Goal: Navigation & Orientation: Find specific page/section

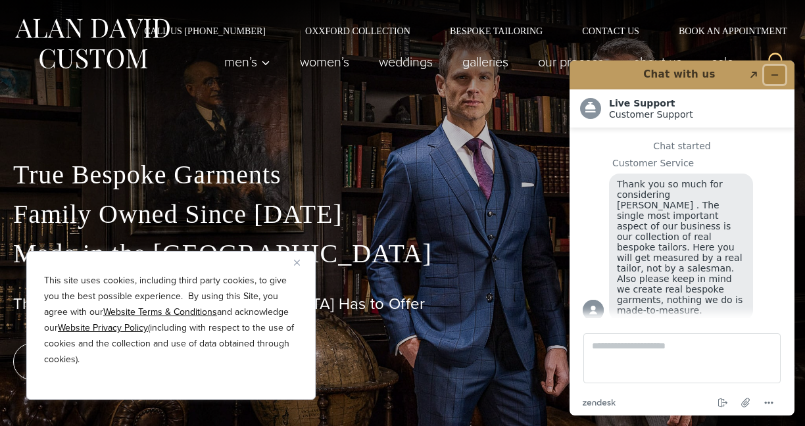
click at [774, 76] on icon "Minimize widget" at bounding box center [774, 74] width 9 height 9
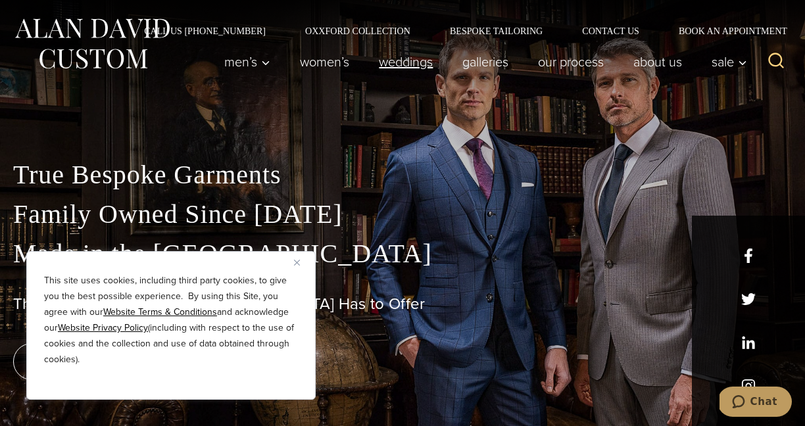
click at [394, 61] on link "weddings" at bounding box center [406, 62] width 84 height 26
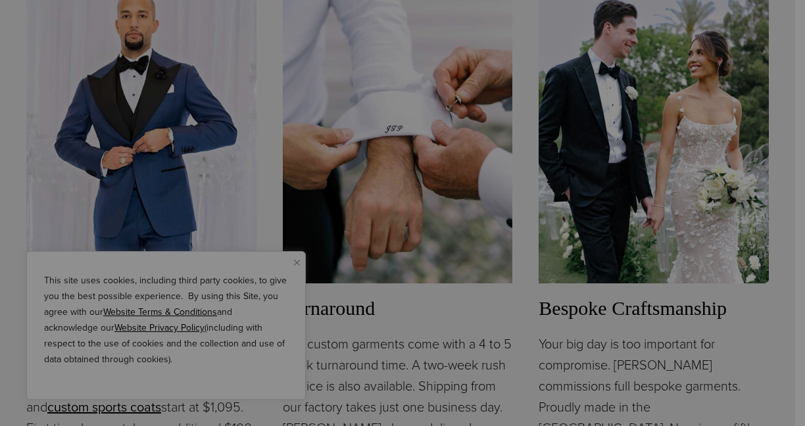
scroll to position [13, 0]
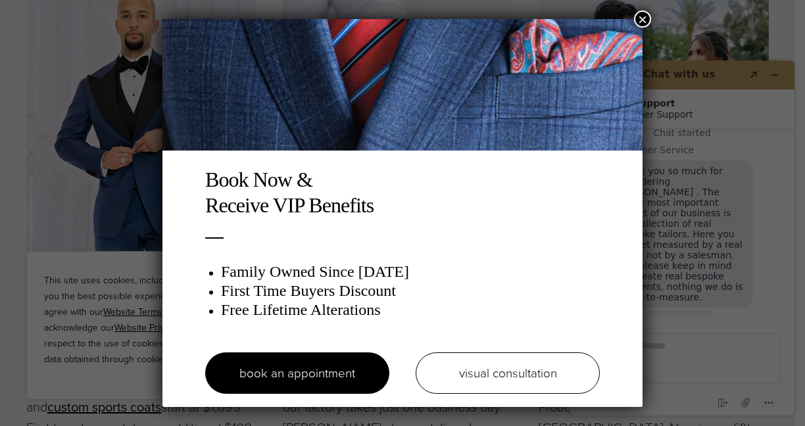
click at [642, 16] on button "×" at bounding box center [642, 19] width 17 height 17
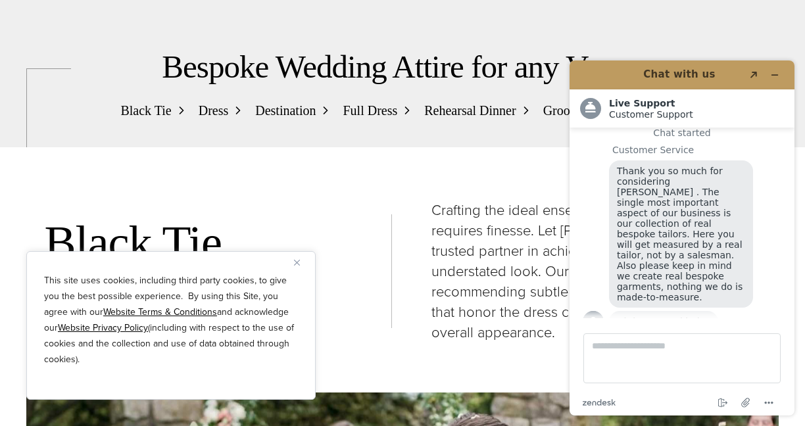
scroll to position [1290, 0]
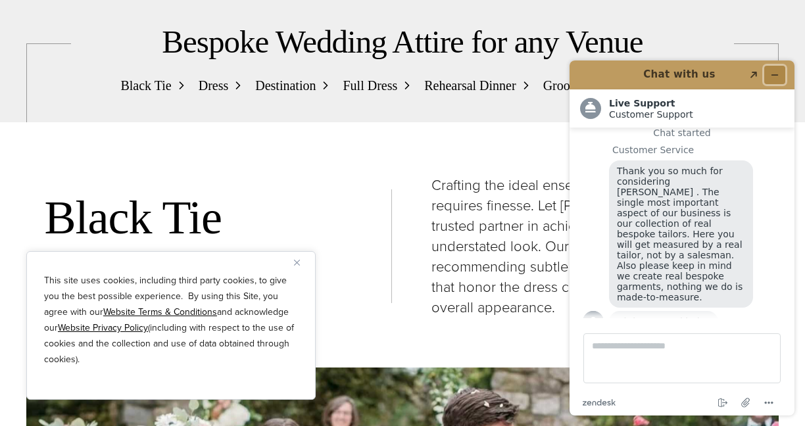
click at [778, 73] on icon "Minimize widget" at bounding box center [774, 74] width 9 height 9
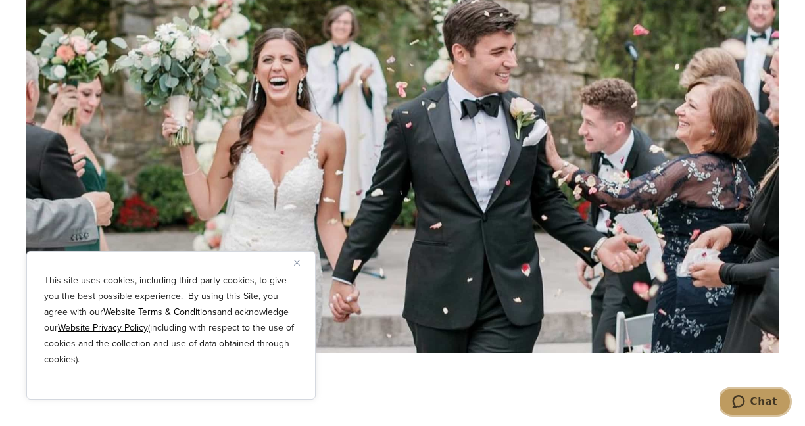
scroll to position [1668, 0]
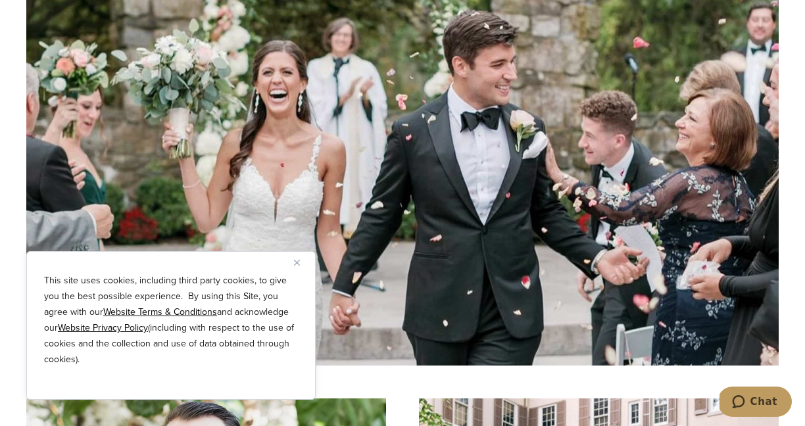
click at [297, 260] on img "Close" at bounding box center [297, 263] width 6 height 6
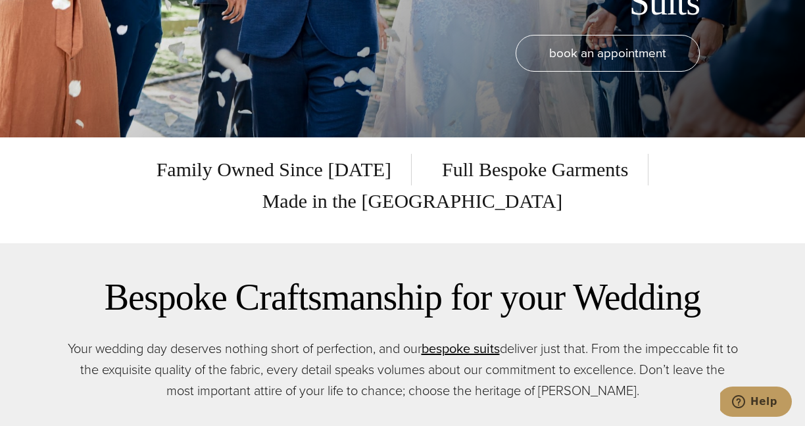
scroll to position [0, 0]
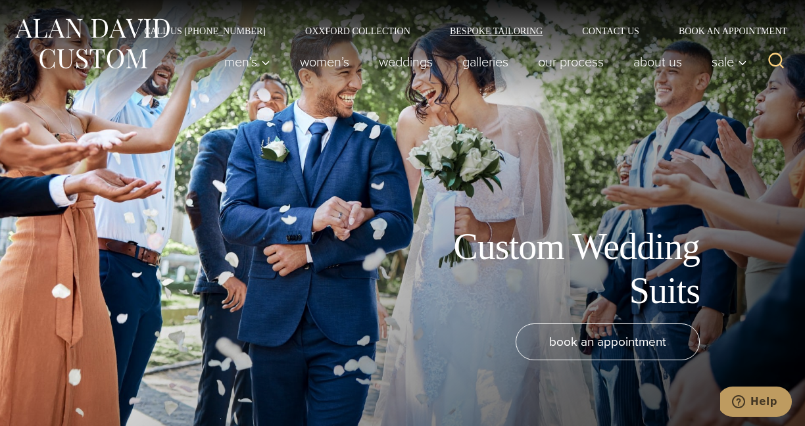
click at [450, 29] on link "Bespoke Tailoring" at bounding box center [496, 30] width 132 height 9
